Goal: Task Accomplishment & Management: Manage account settings

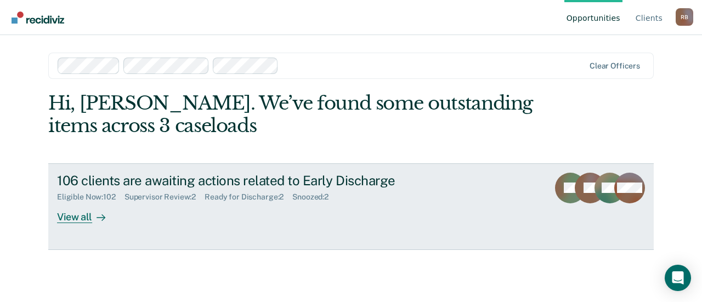
click at [181, 200] on div "Supervisor Review : 2" at bounding box center [164, 196] width 80 height 9
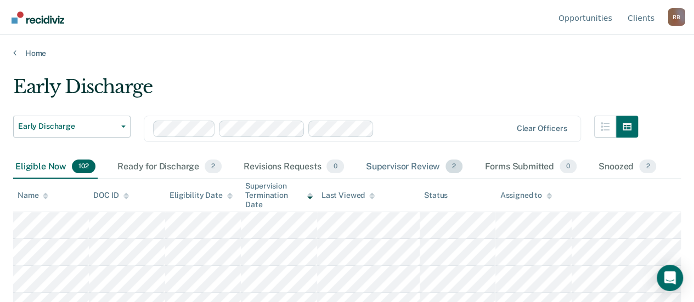
click at [407, 166] on div "Supervisor Review 2" at bounding box center [414, 167] width 101 height 24
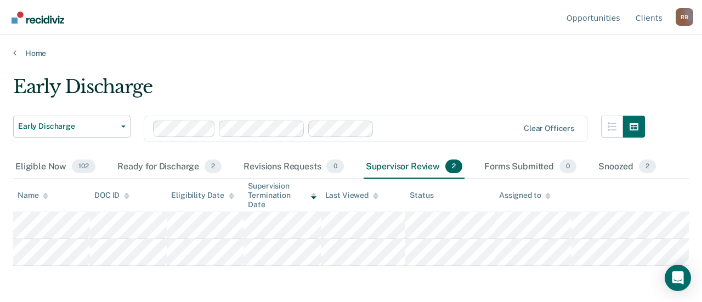
click at [407, 172] on div "Supervisor Review 2" at bounding box center [414, 167] width 101 height 24
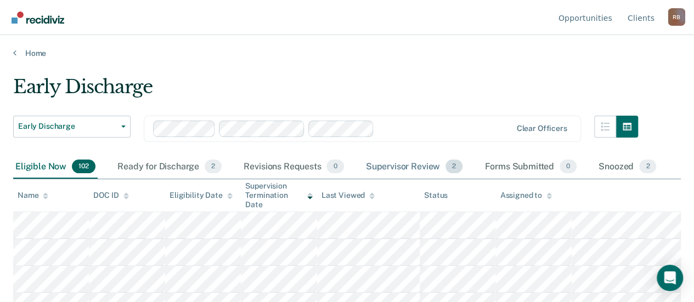
click at [406, 168] on div "Supervisor Review 2" at bounding box center [414, 167] width 101 height 24
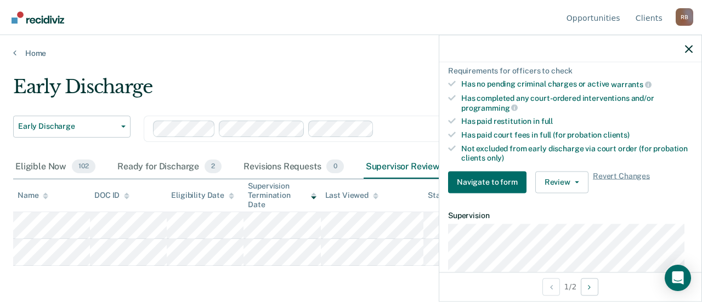
scroll to position [274, 0]
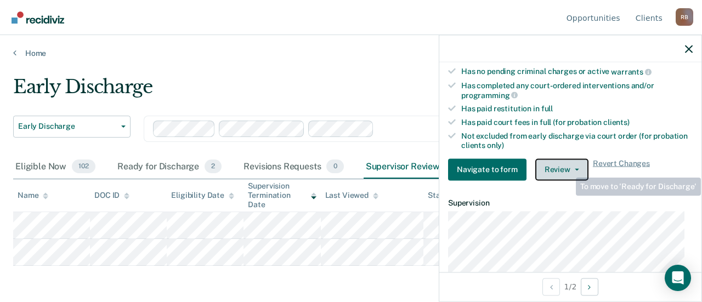
click at [564, 163] on button "Review" at bounding box center [561, 169] width 53 height 22
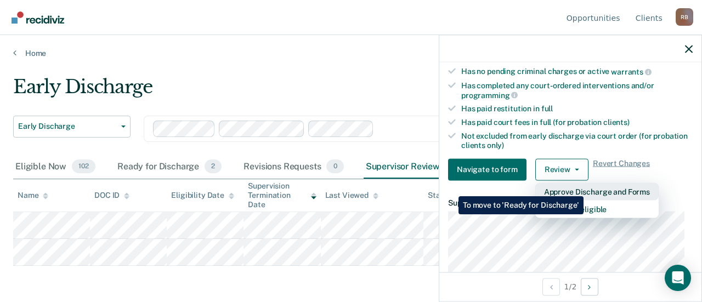
click at [583, 188] on button "Approve Discharge and Forms" at bounding box center [596, 192] width 123 height 18
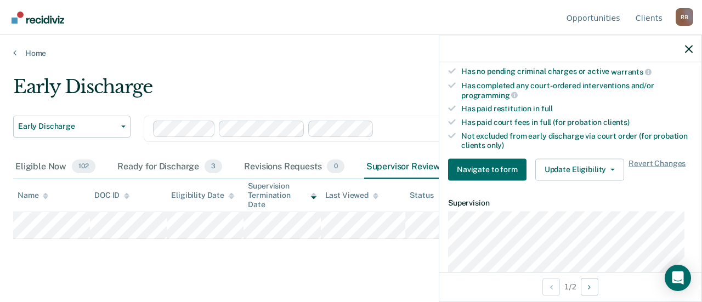
click at [396, 67] on main "Early Discharge Early Discharge Early Discharge Clear officers Eligible Now 102…" at bounding box center [351, 178] width 702 height 241
click at [688, 47] on icon "button" at bounding box center [689, 49] width 8 height 8
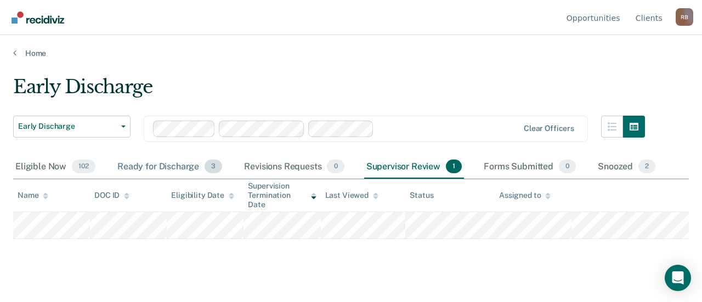
click at [142, 167] on div "Ready for Discharge 3" at bounding box center [169, 167] width 109 height 24
